Goal: Navigation & Orientation: Go to known website

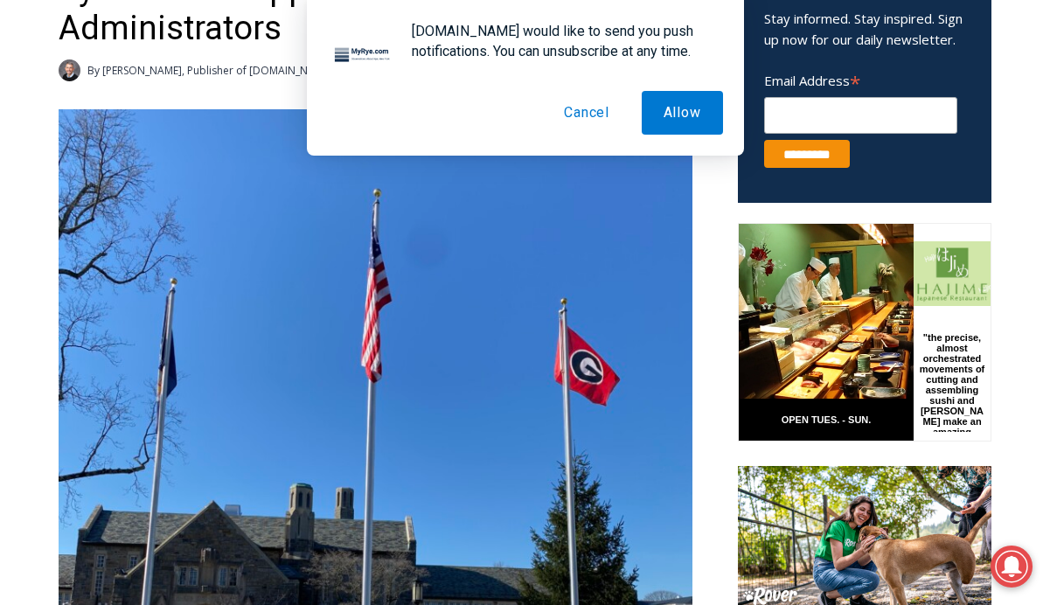
scroll to position [1163, 0]
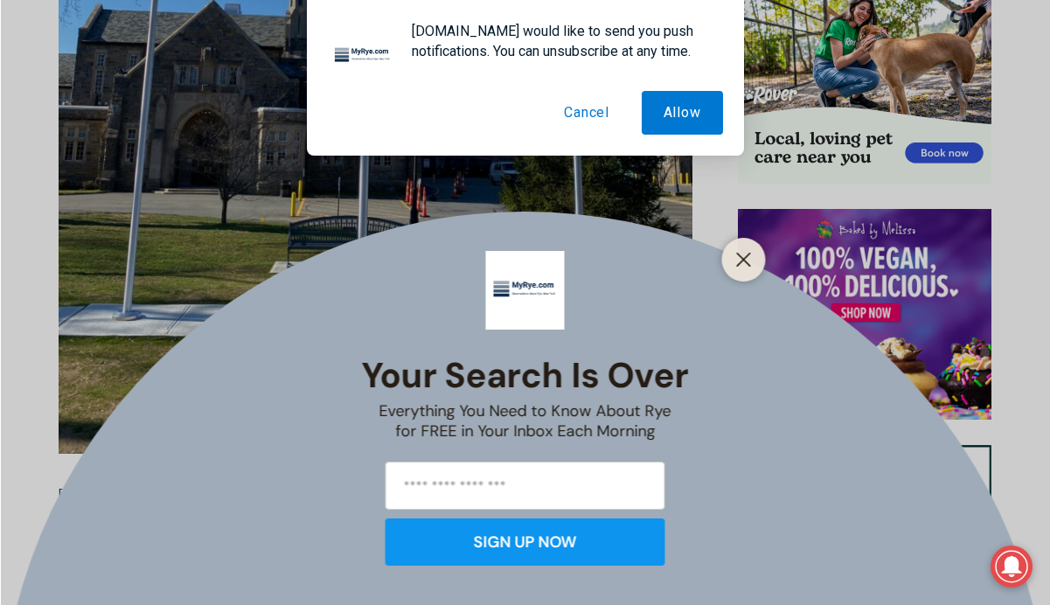
click at [564, 118] on button "Cancel" at bounding box center [586, 113] width 89 height 44
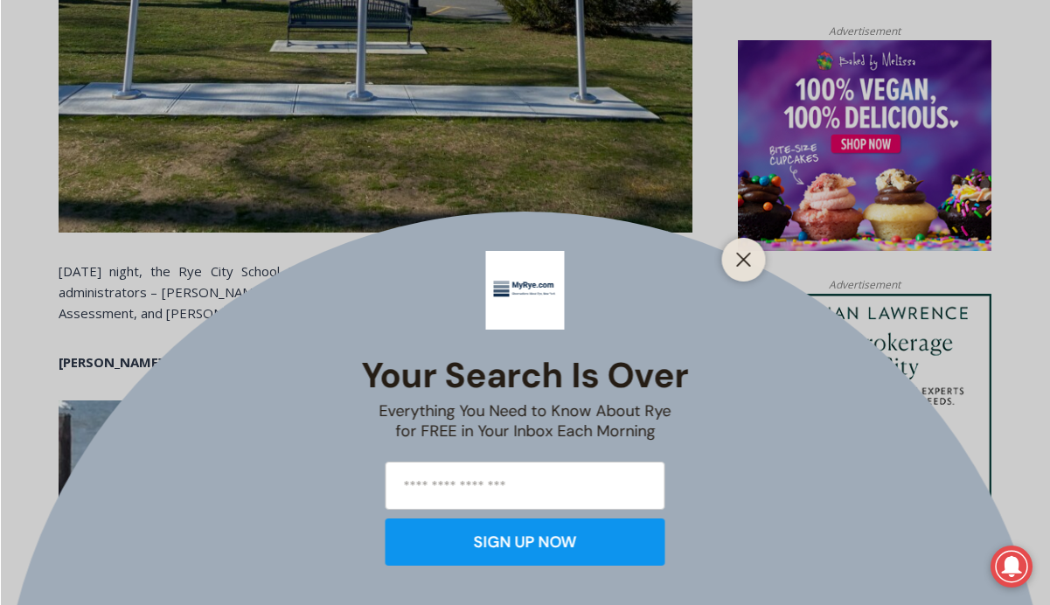
scroll to position [1878, 0]
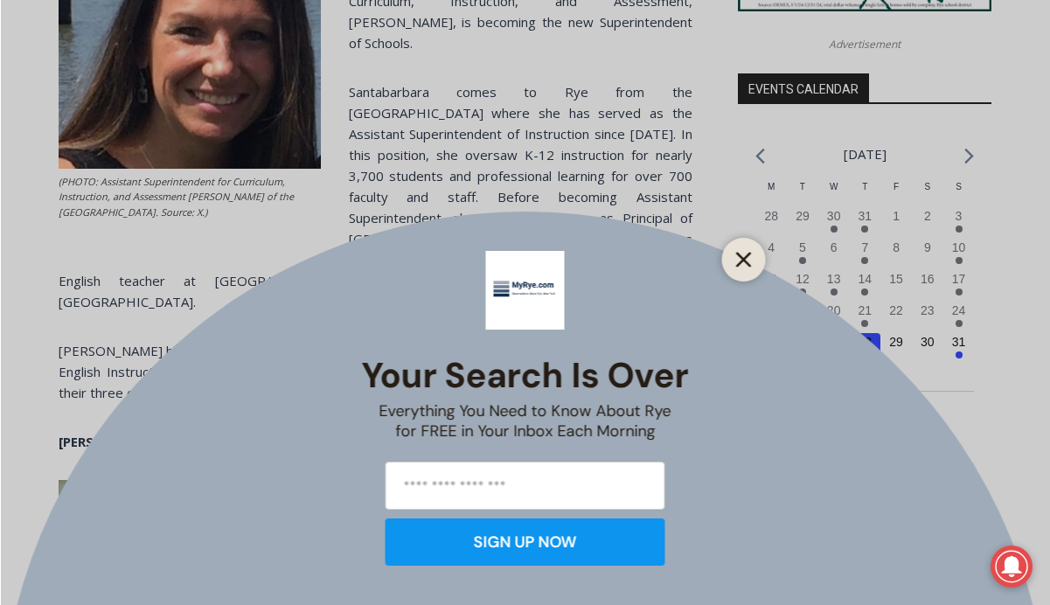
click at [739, 253] on line "Close" at bounding box center [743, 259] width 12 height 12
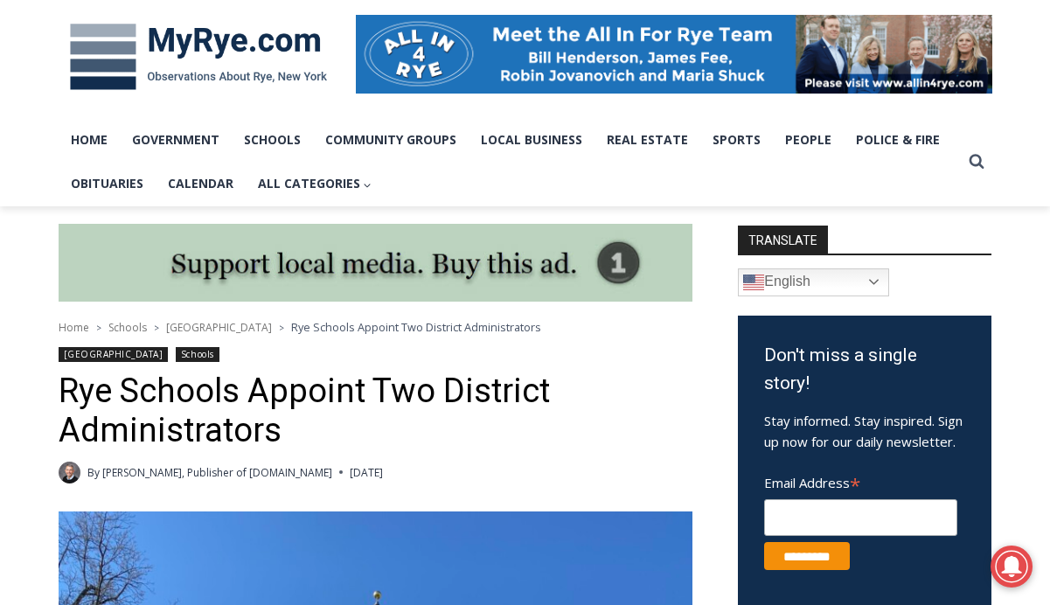
scroll to position [111, 0]
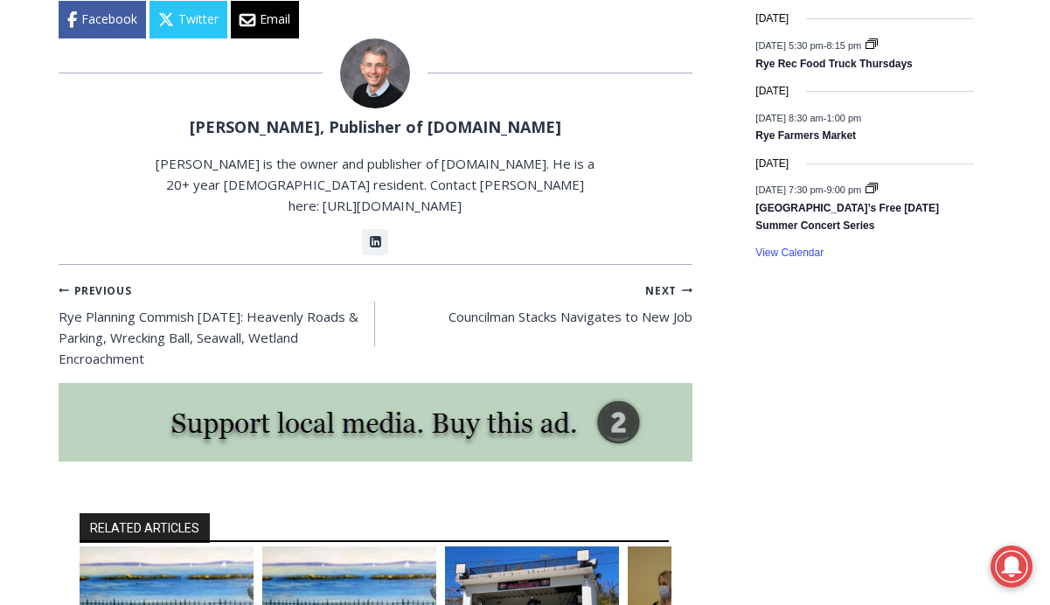
scroll to position [2817, 0]
